Goal: Information Seeking & Learning: Learn about a topic

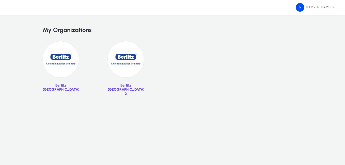
click at [57, 60] on img at bounding box center [61, 59] width 36 height 36
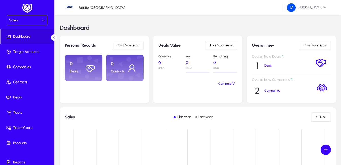
click at [53, 36] on icon at bounding box center [53, 37] width 3 height 3
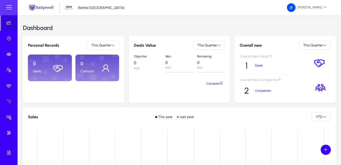
click at [10, 7] on span at bounding box center [9, 8] width 10 height 10
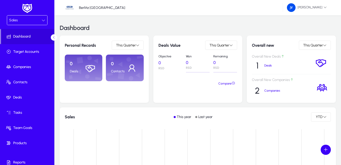
click at [43, 18] on div at bounding box center [44, 20] width 4 height 6
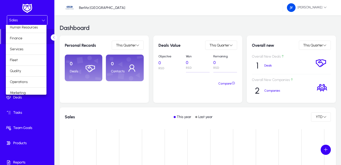
scroll to position [17, 0]
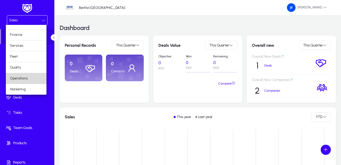
click at [34, 78] on mat-option "Operations" at bounding box center [26, 78] width 41 height 11
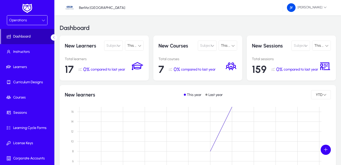
click at [28, 37] on span "Dashboard" at bounding box center [27, 36] width 53 height 5
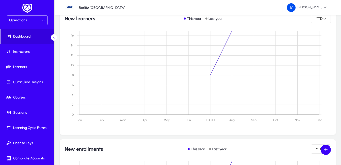
click at [40, 21] on div "Operations" at bounding box center [25, 20] width 33 height 7
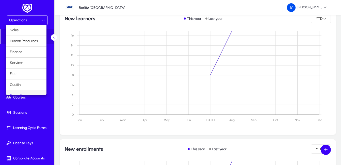
scroll to position [6, 0]
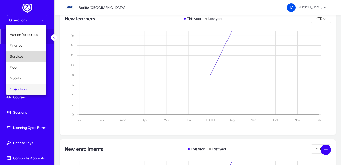
click at [34, 56] on mat-option "Services" at bounding box center [26, 56] width 41 height 11
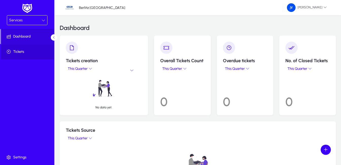
click at [16, 50] on span "Tickets" at bounding box center [28, 51] width 54 height 5
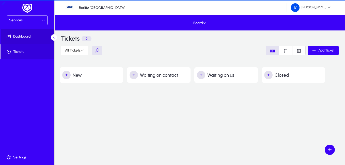
click at [20, 36] on span "Dashboard" at bounding box center [28, 36] width 54 height 5
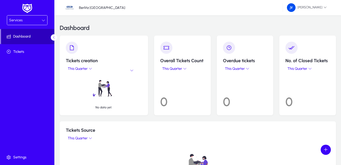
click at [20, 36] on span "Dashboard" at bounding box center [27, 36] width 53 height 5
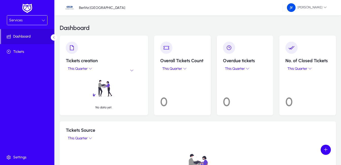
click at [45, 17] on div "Services" at bounding box center [27, 20] width 40 height 9
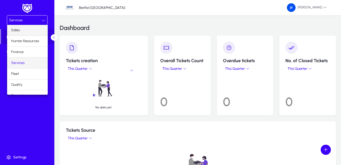
click at [30, 31] on mat-option "Sales" at bounding box center [27, 30] width 41 height 11
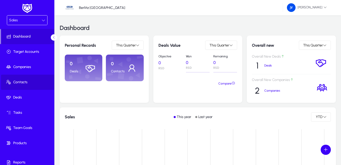
click at [36, 80] on span at bounding box center [28, 82] width 54 height 12
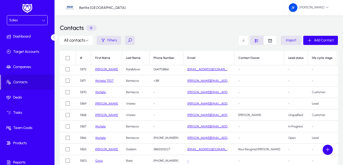
scroll to position [28, 0]
click at [92, 28] on p "12" at bounding box center [91, 28] width 11 height 6
click at [114, 41] on span "Filters" at bounding box center [111, 40] width 9 height 4
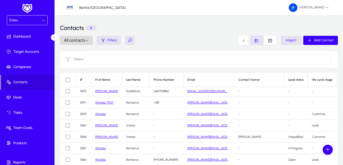
click at [74, 43] on span at bounding box center [76, 40] width 33 height 12
click at [110, 43] on div at bounding box center [171, 82] width 343 height 165
click at [120, 40] on span "button" at bounding box center [109, 40] width 24 height 12
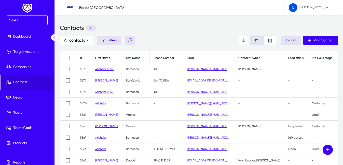
scroll to position [0, 0]
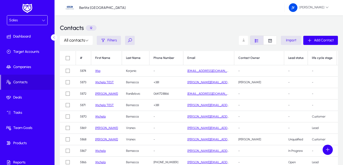
click at [243, 41] on span at bounding box center [243, 40] width 10 height 10
click at [217, 42] on div "All contacts Filters Import Add Contact" at bounding box center [199, 40] width 278 height 9
click at [258, 41] on icon "Font Style" at bounding box center [256, 40] width 5 height 5
click at [271, 41] on icon "Font Style" at bounding box center [269, 40] width 5 height 5
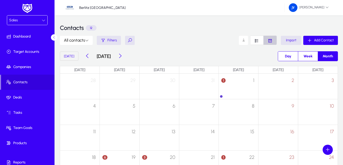
click at [271, 41] on icon "Font Style" at bounding box center [269, 40] width 5 height 5
click at [270, 40] on icon "Font Style" at bounding box center [269, 40] width 5 height 5
click at [259, 40] on span "Font Style" at bounding box center [256, 40] width 13 height 9
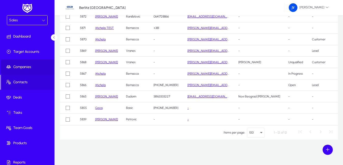
click at [46, 65] on span "Companies" at bounding box center [28, 67] width 54 height 5
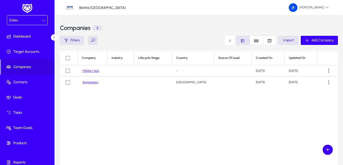
click at [91, 83] on link "Kompanija 1" at bounding box center [91, 83] width 16 height 4
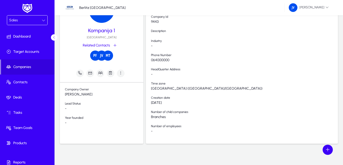
scroll to position [47, 0]
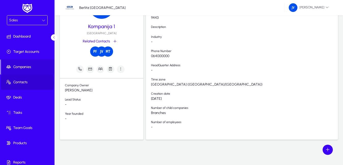
click at [26, 83] on span "Contacts" at bounding box center [28, 82] width 54 height 5
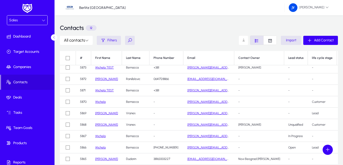
scroll to position [28, 0]
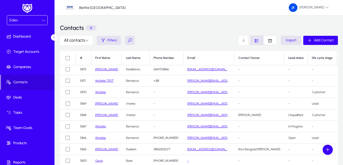
click at [98, 159] on link "Goca" at bounding box center [98, 161] width 7 height 4
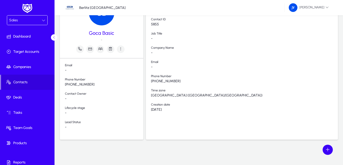
scroll to position [15, 0]
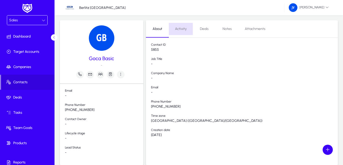
click at [181, 29] on span "Activity" at bounding box center [181, 29] width 12 height 4
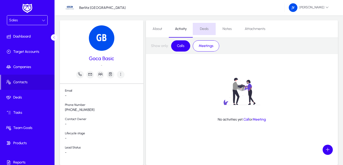
click at [204, 30] on span "Deals" at bounding box center [204, 29] width 9 height 4
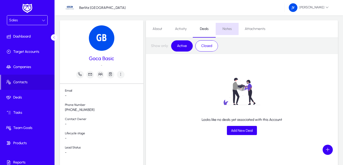
click at [227, 28] on span "Notes" at bounding box center [226, 29] width 9 height 4
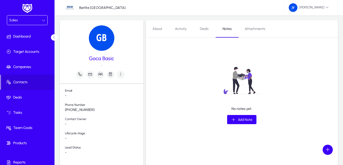
click at [249, 29] on span "Attachments" at bounding box center [254, 29] width 21 height 4
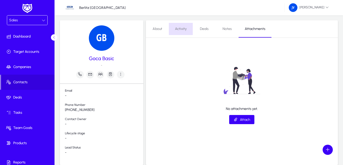
click at [183, 30] on span "Activity" at bounding box center [181, 29] width 12 height 4
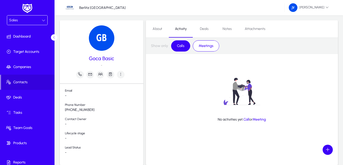
click at [202, 45] on span "Meetings" at bounding box center [205, 46] width 21 height 9
click at [178, 49] on span "Calls" at bounding box center [180, 46] width 13 height 9
click at [160, 30] on span "About" at bounding box center [157, 29] width 10 height 4
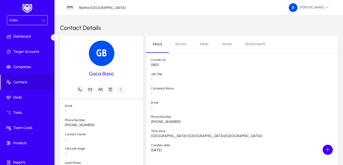
scroll to position [25, 0]
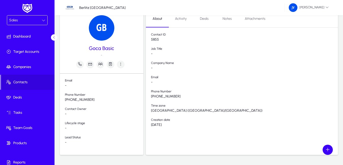
click at [68, 81] on span "Email" at bounding box center [104, 81] width 78 height 5
click at [68, 84] on span "-" at bounding box center [104, 86] width 78 height 4
click at [88, 66] on icon "button" at bounding box center [90, 64] width 5 height 5
click at [122, 72] on div at bounding box center [171, 82] width 343 height 165
click at [101, 65] on icon "button" at bounding box center [100, 64] width 5 height 5
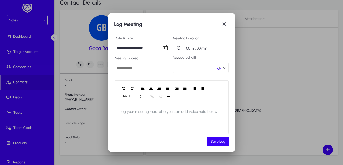
scroll to position [0, 0]
click at [224, 24] on span "button" at bounding box center [224, 24] width 10 height 10
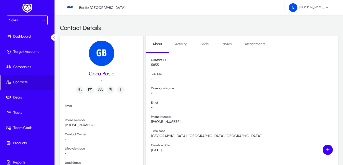
scroll to position [25, 0]
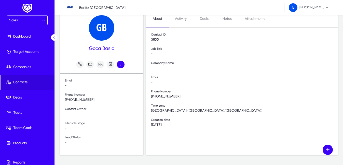
click at [122, 65] on icon "button" at bounding box center [120, 64] width 5 height 5
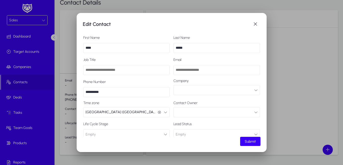
scroll to position [0, 0]
click at [256, 24] on span "button" at bounding box center [255, 24] width 10 height 10
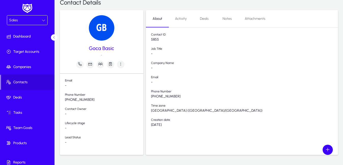
scroll to position [25, 0]
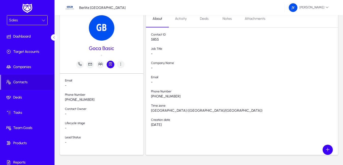
click at [109, 65] on icon "button" at bounding box center [110, 64] width 5 height 5
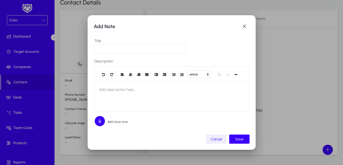
scroll to position [0, 0]
click at [244, 25] on span "button" at bounding box center [244, 26] width 10 height 10
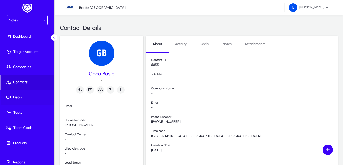
click at [31, 95] on span "Deals" at bounding box center [28, 97] width 54 height 5
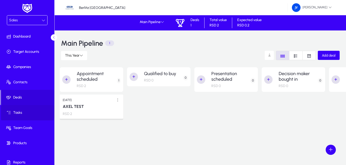
click at [27, 112] on span "Tasks" at bounding box center [28, 112] width 54 height 5
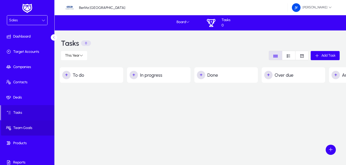
click at [29, 126] on span "Team Goals" at bounding box center [28, 128] width 54 height 5
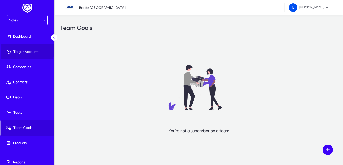
click at [24, 50] on span "Target Accounts" at bounding box center [28, 51] width 54 height 5
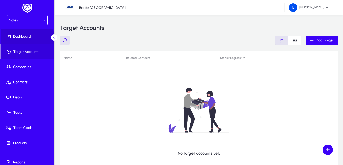
click at [25, 38] on span "Dashboard" at bounding box center [28, 36] width 54 height 5
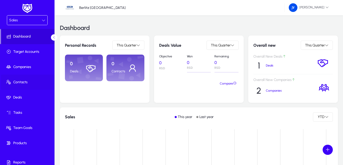
click at [33, 79] on span at bounding box center [28, 82] width 54 height 12
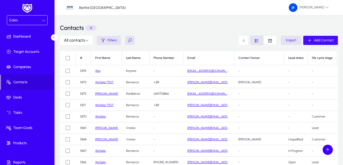
click at [309, 40] on icon "button" at bounding box center [309, 40] width 5 height 5
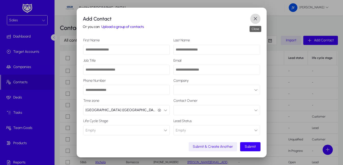
click at [256, 17] on span "button" at bounding box center [255, 19] width 10 height 10
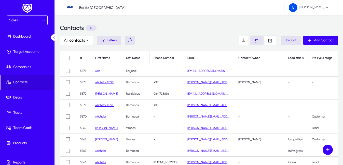
click at [100, 95] on link "[PERSON_NAME]" at bounding box center [106, 94] width 23 height 4
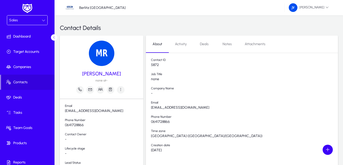
click at [54, 37] on icon at bounding box center [53, 37] width 3 height 3
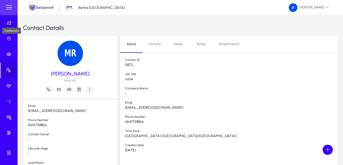
click at [8, 24] on icon at bounding box center [9, 22] width 7 height 5
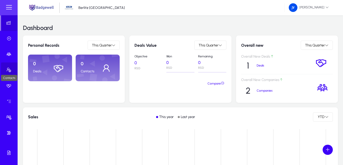
click at [9, 69] on icon at bounding box center [9, 70] width 7 height 5
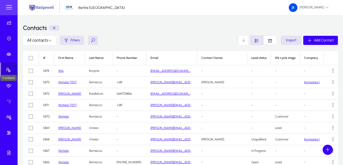
click at [9, 69] on icon at bounding box center [9, 70] width 7 height 5
click at [151, 31] on div "Contacts 12" at bounding box center [180, 27] width 315 height 15
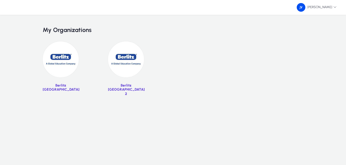
click at [62, 63] on img at bounding box center [61, 59] width 36 height 36
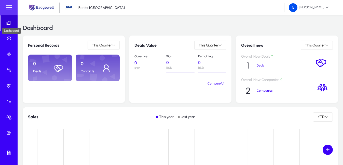
click at [8, 21] on icon at bounding box center [9, 22] width 7 height 5
click at [10, 7] on span at bounding box center [9, 8] width 10 height 10
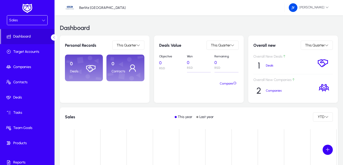
click at [40, 19] on div "Sales" at bounding box center [25, 20] width 33 height 7
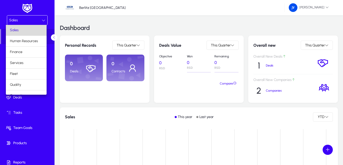
click at [32, 30] on mat-option "Sales" at bounding box center [26, 30] width 41 height 11
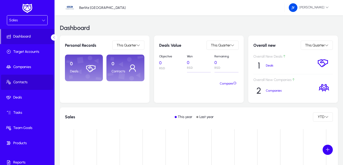
click at [20, 82] on span "Contacts" at bounding box center [28, 82] width 54 height 5
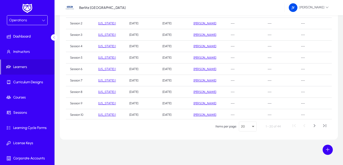
click at [106, 80] on link "New York 1" at bounding box center [107, 81] width 18 height 4
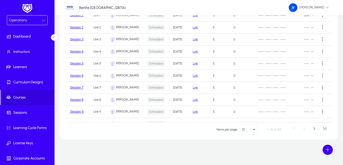
scroll to position [11, 0]
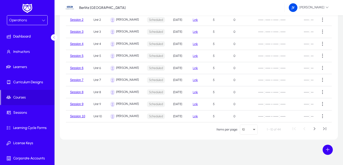
click at [197, 66] on link "Link" at bounding box center [194, 68] width 5 height 4
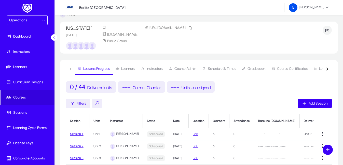
scroll to position [0, 0]
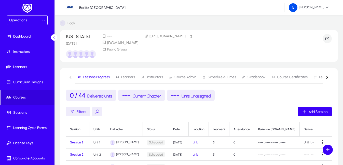
click at [141, 97] on span "Current Chapter" at bounding box center [146, 96] width 28 height 5
click at [186, 97] on span "Units Unassigned" at bounding box center [195, 96] width 29 height 5
click at [188, 97] on span "Units Unassigned" at bounding box center [195, 96] width 29 height 5
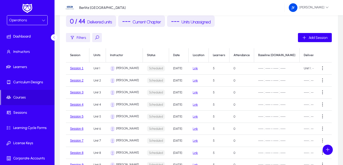
scroll to position [76, 0]
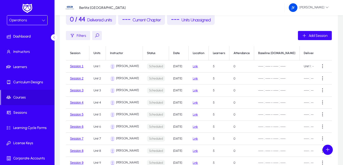
click at [320, 35] on span "Add Session" at bounding box center [317, 36] width 19 height 4
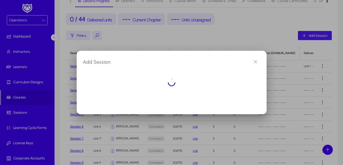
scroll to position [0, 0]
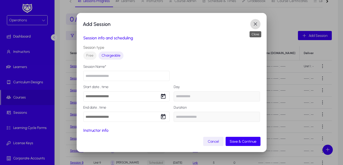
click at [255, 22] on span "button" at bounding box center [255, 24] width 10 height 10
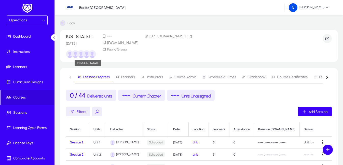
click at [83, 55] on img at bounding box center [87, 54] width 8 height 8
click at [186, 52] on div "New York 1 17 Jul 2025 --- zoom.com Public Group https://erp.badgewell.com/cour…" at bounding box center [191, 46] width 250 height 24
click at [192, 36] on icon "button" at bounding box center [190, 36] width 4 height 4
click at [52, 36] on icon at bounding box center [53, 37] width 3 height 3
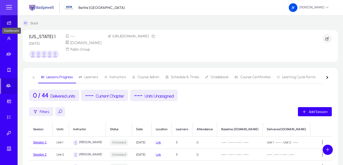
click at [9, 21] on icon at bounding box center [9, 22] width 7 height 5
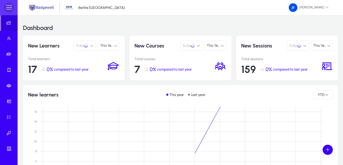
click at [9, 7] on span at bounding box center [9, 8] width 10 height 10
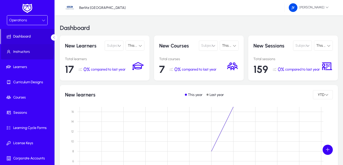
click at [23, 52] on span "Instructors" at bounding box center [28, 51] width 54 height 5
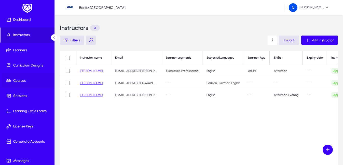
scroll to position [25, 0]
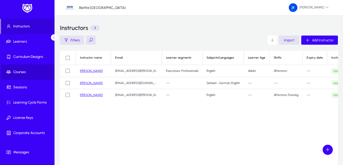
click at [38, 72] on span "Courses" at bounding box center [28, 72] width 54 height 5
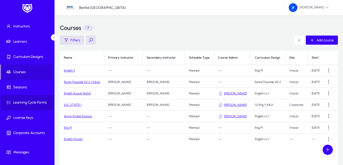
click at [43, 102] on span "Learning Cycle Forms" at bounding box center [28, 102] width 54 height 5
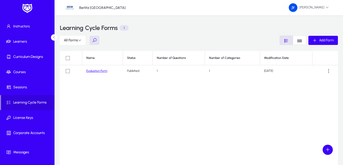
click at [101, 70] on link "Evaluation Form" at bounding box center [96, 71] width 21 height 4
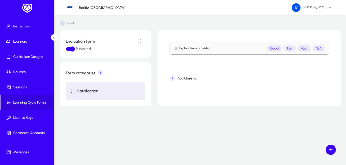
click at [61, 21] on icon at bounding box center [63, 23] width 6 height 6
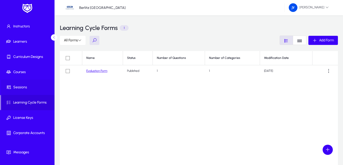
click at [31, 91] on span at bounding box center [28, 87] width 54 height 12
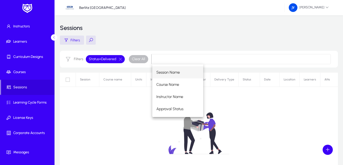
click at [95, 102] on div "No sessions found." at bounding box center [199, 136] width 278 height 127
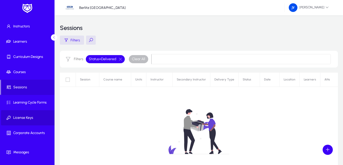
click at [31, 117] on span "License Keys" at bounding box center [28, 117] width 54 height 5
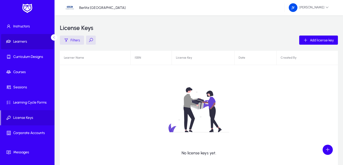
click at [21, 41] on span "Learners" at bounding box center [28, 41] width 54 height 5
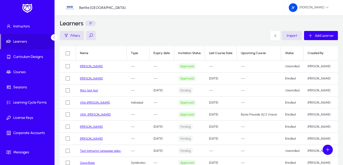
scroll to position [53, 0]
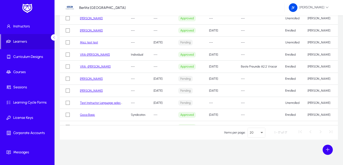
click at [90, 114] on link "Goca Basic" at bounding box center [87, 115] width 15 height 4
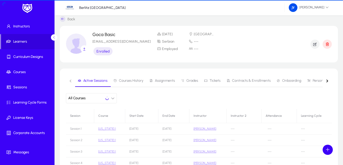
scroll to position [53, 0]
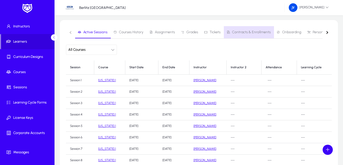
click at [251, 33] on span "Contracts & Enrollments" at bounding box center [251, 33] width 39 height 4
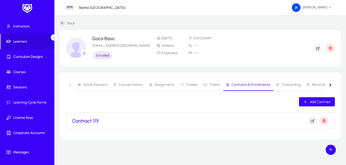
click at [90, 121] on h3 "Contract 119" at bounding box center [85, 121] width 27 height 6
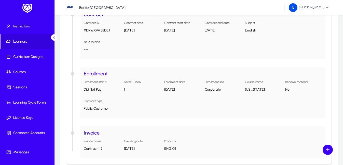
scroll to position [102, 0]
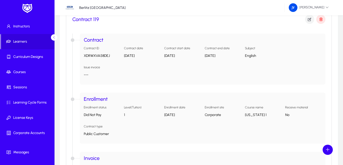
click at [215, 115] on p "Corporate" at bounding box center [222, 115] width 36 height 4
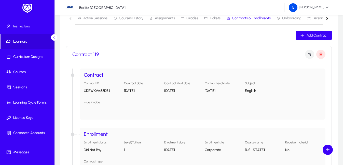
scroll to position [25, 0]
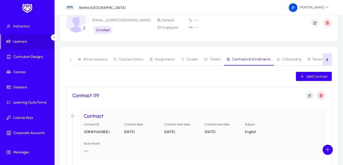
click at [325, 58] on button "button" at bounding box center [326, 59] width 9 height 12
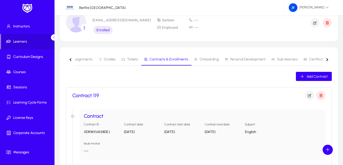
click at [326, 58] on button "button" at bounding box center [326, 59] width 9 height 12
click at [69, 59] on button "button" at bounding box center [70, 59] width 9 height 12
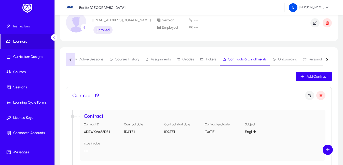
click at [69, 59] on button "button" at bounding box center [70, 59] width 9 height 12
click at [69, 59] on nav "Active Sessions Courses History Assignments Grades Tickets Contracts & Enrollme…" at bounding box center [198, 59] width 265 height 12
click at [308, 97] on icon "button" at bounding box center [309, 95] width 5 height 5
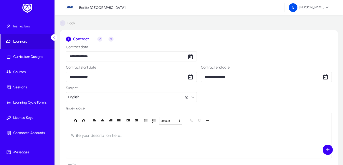
click at [99, 40] on span "2" at bounding box center [99, 39] width 5 height 5
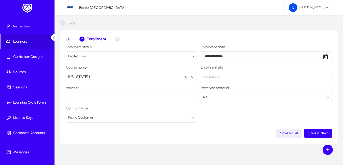
click at [116, 39] on span "3" at bounding box center [117, 39] width 5 height 5
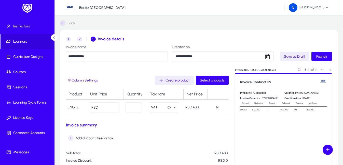
click at [78, 40] on span "2" at bounding box center [79, 39] width 5 height 5
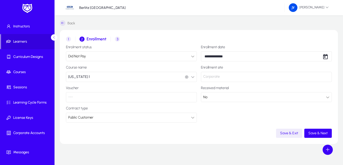
click at [70, 37] on span "1" at bounding box center [68, 39] width 5 height 5
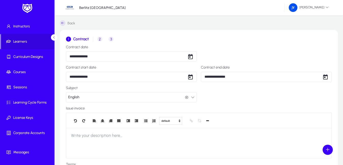
click at [111, 39] on span "3" at bounding box center [110, 39] width 5 height 5
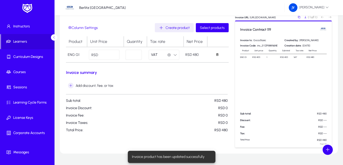
scroll to position [67, 0]
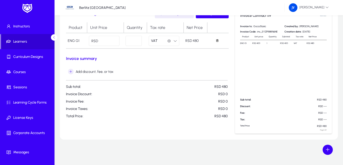
click at [27, 40] on span "Learners" at bounding box center [27, 41] width 53 height 5
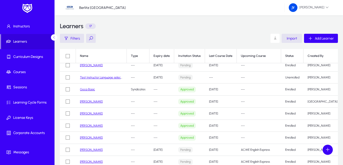
scroll to position [25, 0]
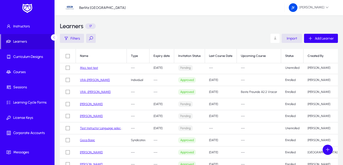
click at [104, 80] on link "VRA-Ksenija Antonijevic" at bounding box center [95, 80] width 30 height 4
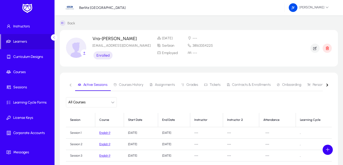
click at [327, 84] on button "button" at bounding box center [326, 85] width 9 height 12
click at [327, 84] on nav "Active Sessions Courses History Assignments Grades Tickets Contracts & Enrollme…" at bounding box center [198, 85] width 265 height 12
click at [69, 84] on button "button" at bounding box center [70, 85] width 9 height 12
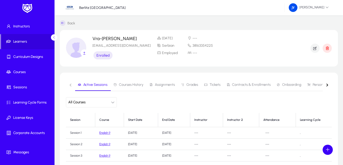
click at [193, 84] on span "Grades" at bounding box center [192, 85] width 12 height 4
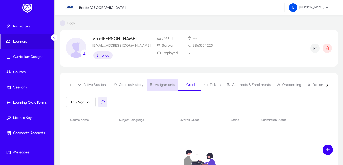
click at [162, 86] on span "Assignments" at bounding box center [165, 85] width 20 height 4
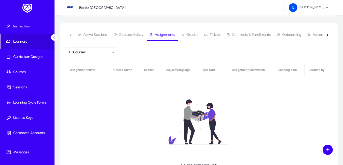
scroll to position [25, 0]
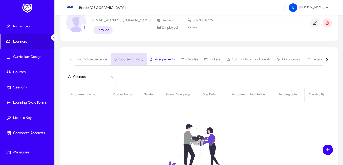
drag, startPoint x: 131, startPoint y: 58, endPoint x: 133, endPoint y: 60, distance: 2.7
click at [132, 58] on span "Courses History" at bounding box center [131, 60] width 24 height 4
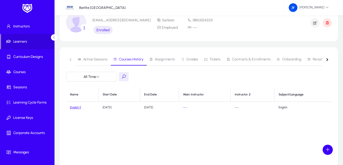
click at [167, 59] on span "Assignments" at bounding box center [165, 60] width 20 height 4
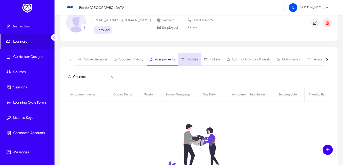
click at [195, 59] on span "Grades" at bounding box center [192, 60] width 12 height 4
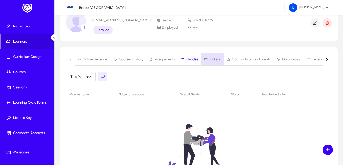
click at [216, 59] on span "Tickets" at bounding box center [214, 60] width 11 height 4
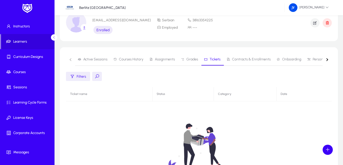
click at [240, 59] on span "Contracts & Enrollments" at bounding box center [251, 60] width 39 height 4
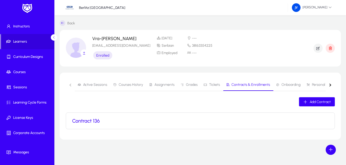
click at [331, 83] on button "button" at bounding box center [330, 85] width 9 height 12
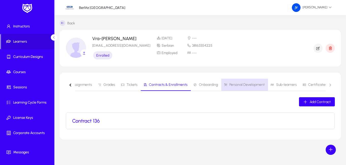
click at [244, 85] on span "Personal Development" at bounding box center [247, 85] width 35 height 4
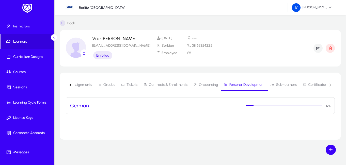
click at [330, 84] on nav "Active Sessions Courses History Assignments Grades Tickets Contracts & Enrollme…" at bounding box center [200, 85] width 269 height 12
click at [287, 85] on span "Sub-learners" at bounding box center [286, 85] width 21 height 4
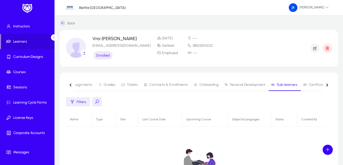
click at [69, 84] on button "button" at bounding box center [70, 85] width 9 height 12
click at [61, 23] on icon at bounding box center [63, 23] width 6 height 6
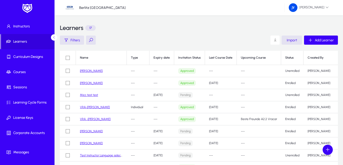
click at [100, 108] on link "VRA-Ksenija Antonijevic" at bounding box center [95, 108] width 30 height 4
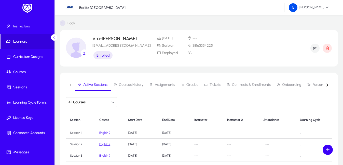
click at [113, 102] on icon "button" at bounding box center [113, 103] width 4 height 4
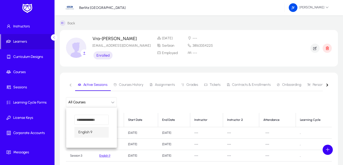
click at [113, 102] on div at bounding box center [171, 82] width 343 height 165
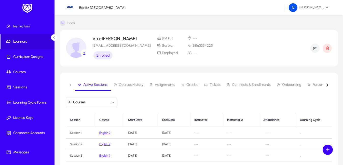
click at [183, 101] on div "All Courses" at bounding box center [198, 102] width 265 height 10
click at [255, 84] on span "Contracts & Enrollments" at bounding box center [251, 85] width 39 height 4
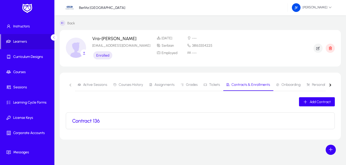
click at [97, 121] on h3 "Contract 136" at bounding box center [86, 121] width 28 height 6
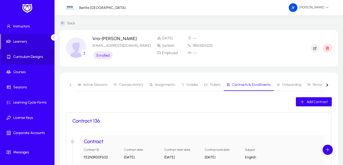
click at [33, 56] on span "Curriculum Designs" at bounding box center [28, 56] width 54 height 5
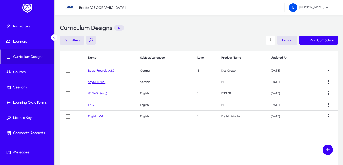
click at [106, 71] on link "Beste Freunde A2.2" at bounding box center [101, 71] width 26 height 4
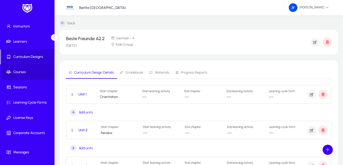
click at [29, 72] on span "Courses" at bounding box center [28, 72] width 54 height 5
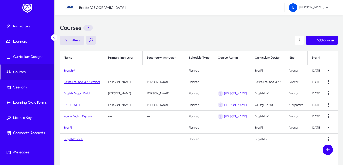
drag, startPoint x: 61, startPoint y: 125, endPoint x: 113, endPoint y: 151, distance: 58.0
click at [113, 151] on div "Name Primary Instructor Secondary Instructor Schedule Type Course Admin Curricu…" at bounding box center [199, 114] width 278 height 127
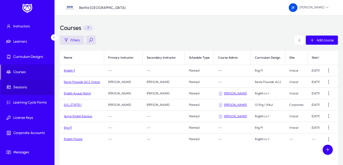
click at [23, 87] on span "Sessions" at bounding box center [28, 87] width 54 height 5
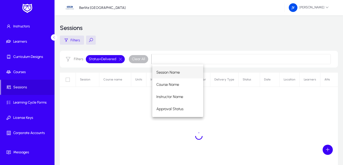
click at [115, 118] on div at bounding box center [199, 136] width 278 height 127
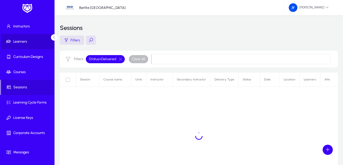
click at [23, 43] on span "Learners" at bounding box center [28, 41] width 54 height 5
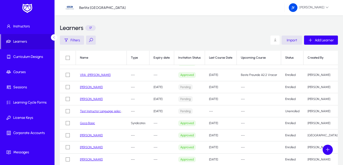
scroll to position [96, 0]
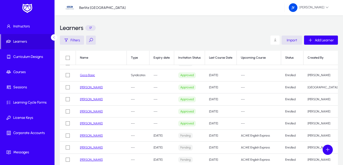
drag, startPoint x: 164, startPoint y: 0, endPoint x: 200, endPoint y: 23, distance: 42.9
click at [200, 23] on div "Learners 17" at bounding box center [199, 27] width 278 height 15
click at [53, 38] on icon at bounding box center [53, 37] width 3 height 3
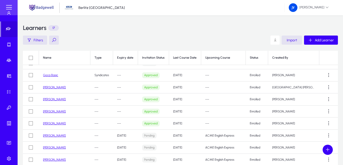
scroll to position [92, 0]
click at [8, 31] on icon at bounding box center [9, 28] width 7 height 5
click at [9, 5] on span at bounding box center [9, 8] width 10 height 10
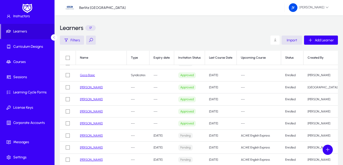
scroll to position [96, 0]
click at [158, 35] on div "Learners 17" at bounding box center [199, 27] width 278 height 15
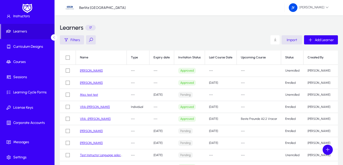
scroll to position [0, 0]
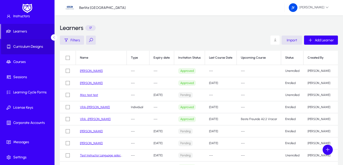
click at [31, 45] on span "Curriculum Designs" at bounding box center [28, 46] width 54 height 5
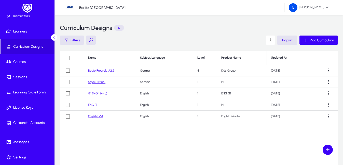
click at [112, 71] on link "Beste Freunde A2.2" at bounding box center [101, 71] width 26 height 4
click at [102, 93] on link "G1 ENG 1 (44u)" at bounding box center [97, 94] width 19 height 4
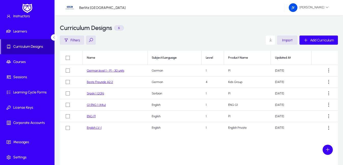
click at [28, 46] on span "Curriculum Designs" at bounding box center [27, 46] width 53 height 5
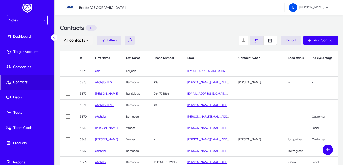
click at [88, 40] on icon at bounding box center [87, 41] width 4 height 4
click at [83, 52] on span "All contacts" at bounding box center [79, 52] width 20 height 5
click at [117, 40] on span "button" at bounding box center [109, 40] width 24 height 12
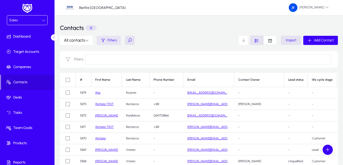
click at [117, 40] on span "button" at bounding box center [109, 40] width 24 height 12
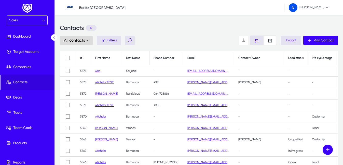
click at [88, 41] on icon at bounding box center [87, 41] width 4 height 4
click at [88, 41] on div at bounding box center [171, 82] width 343 height 165
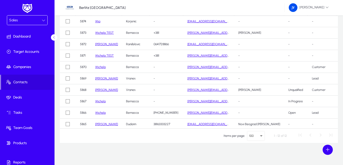
scroll to position [53, 0]
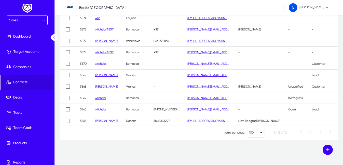
click at [262, 132] on icon "Select page" at bounding box center [261, 132] width 3 height 1
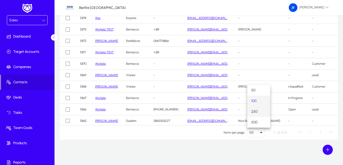
click at [257, 111] on span "250" at bounding box center [254, 112] width 6 height 6
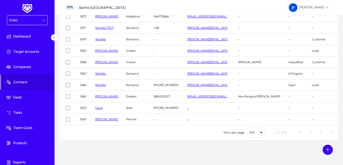
scroll to position [0, 0]
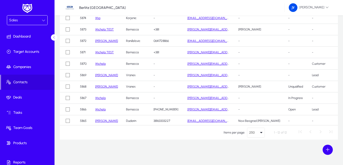
click at [260, 133] on icon "Select page" at bounding box center [261, 133] width 6 height 6
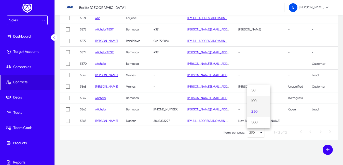
click at [255, 100] on span "100" at bounding box center [253, 101] width 5 height 6
